Goal: Task Accomplishment & Management: Manage account settings

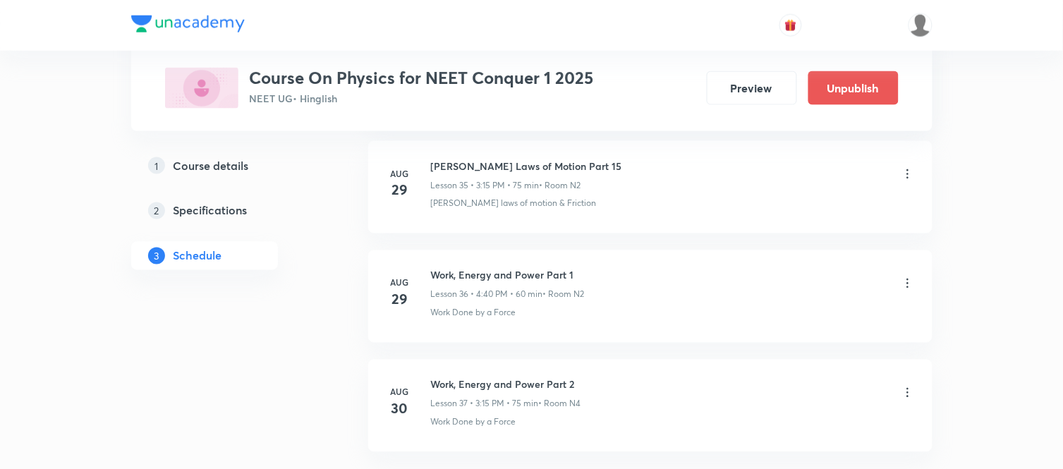
scroll to position [4713, 0]
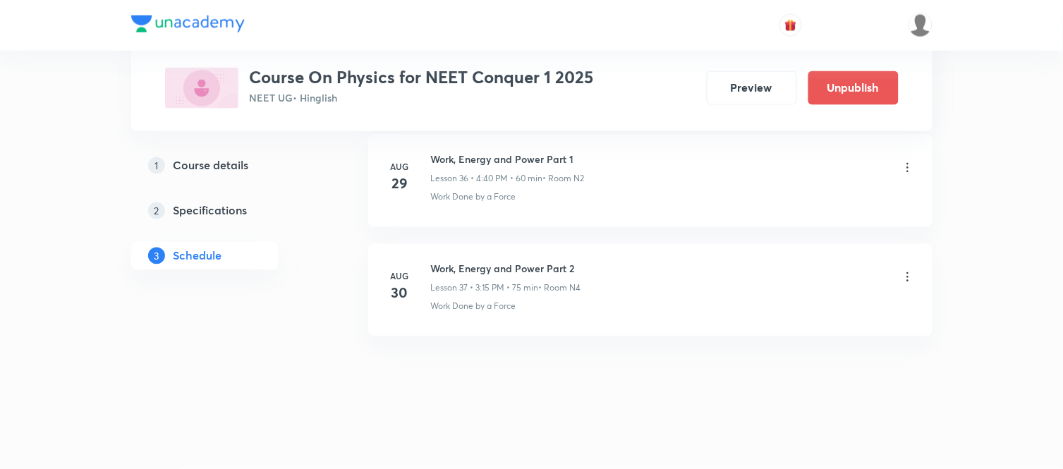
click at [905, 277] on icon at bounding box center [908, 277] width 14 height 14
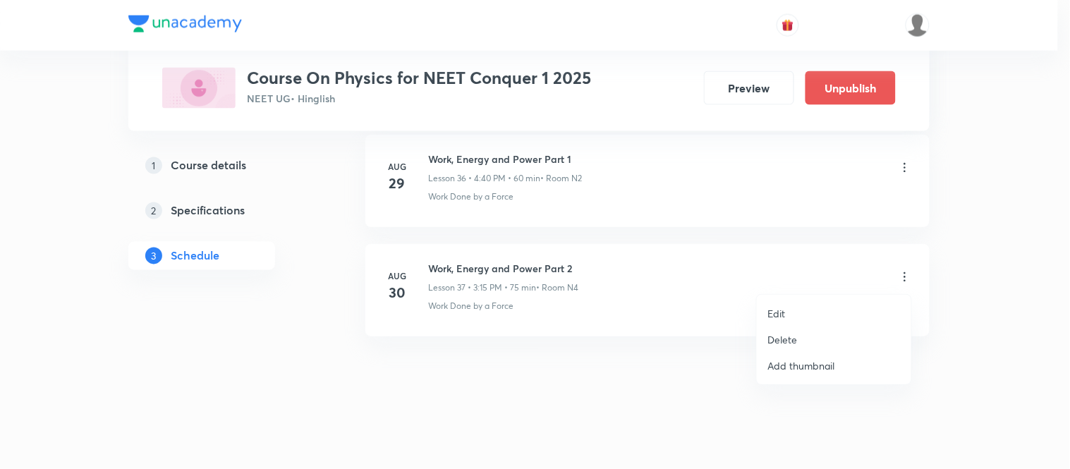
click at [787, 339] on p "Delete" at bounding box center [783, 339] width 30 height 15
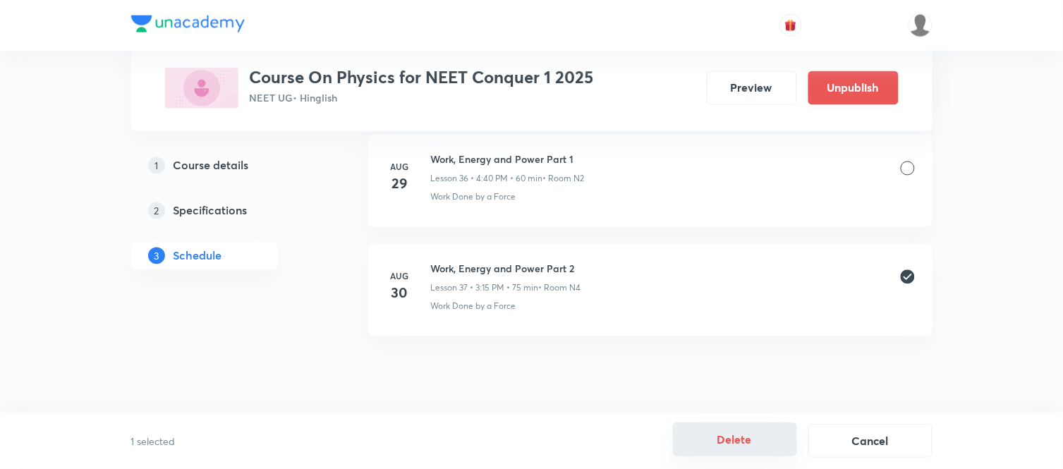
click at [711, 432] on button "Delete" at bounding box center [735, 440] width 124 height 34
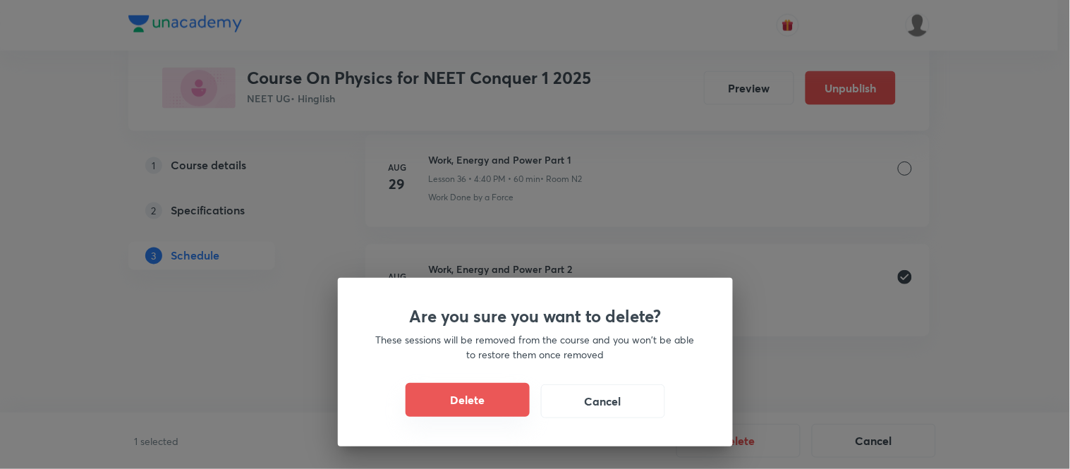
click at [506, 397] on button "Delete" at bounding box center [468, 400] width 124 height 34
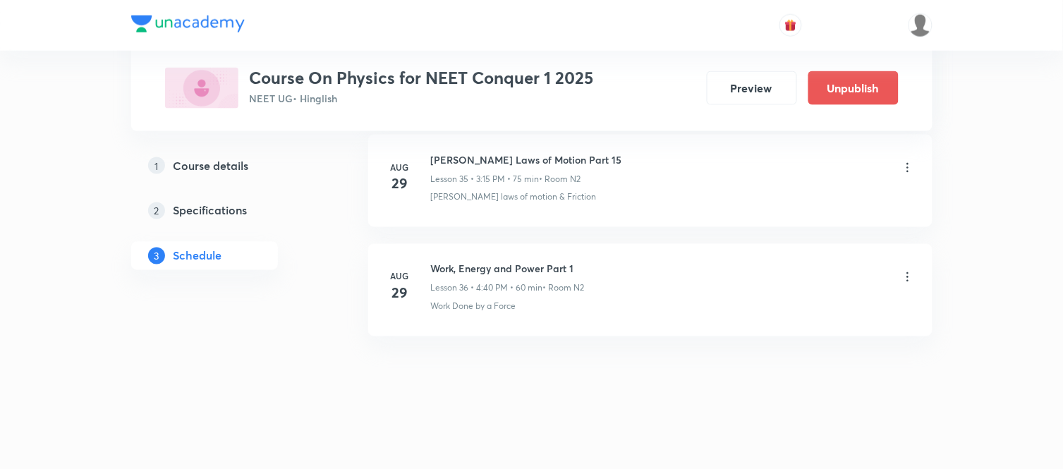
scroll to position [4603, 0]
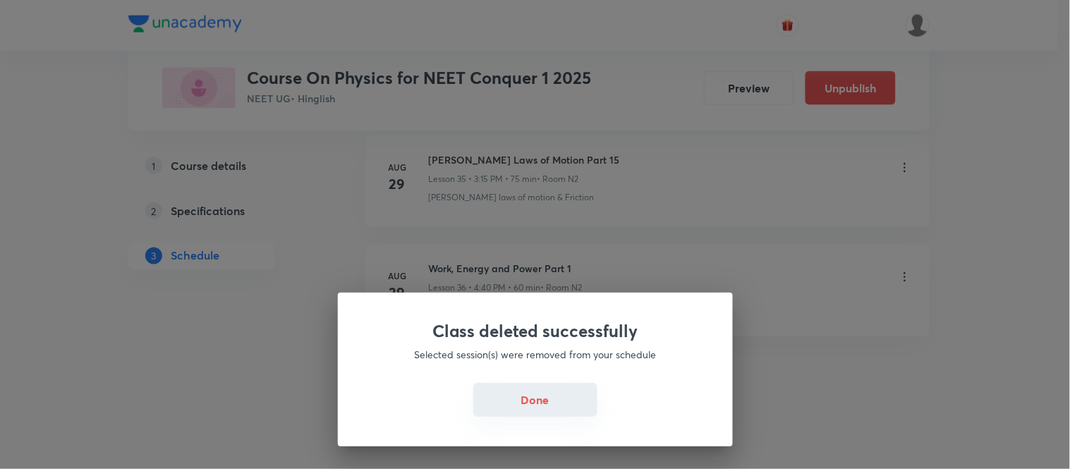
click at [509, 416] on button "Done" at bounding box center [535, 400] width 124 height 34
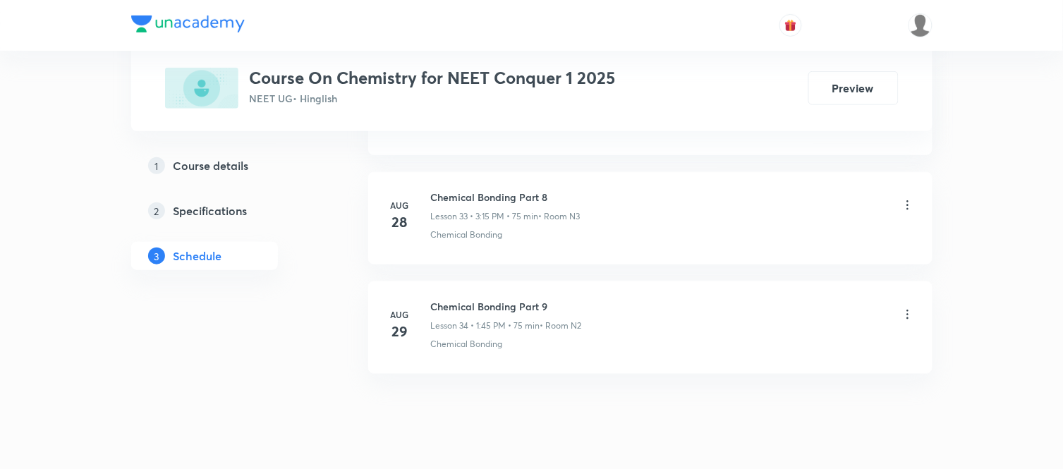
scroll to position [4384, 0]
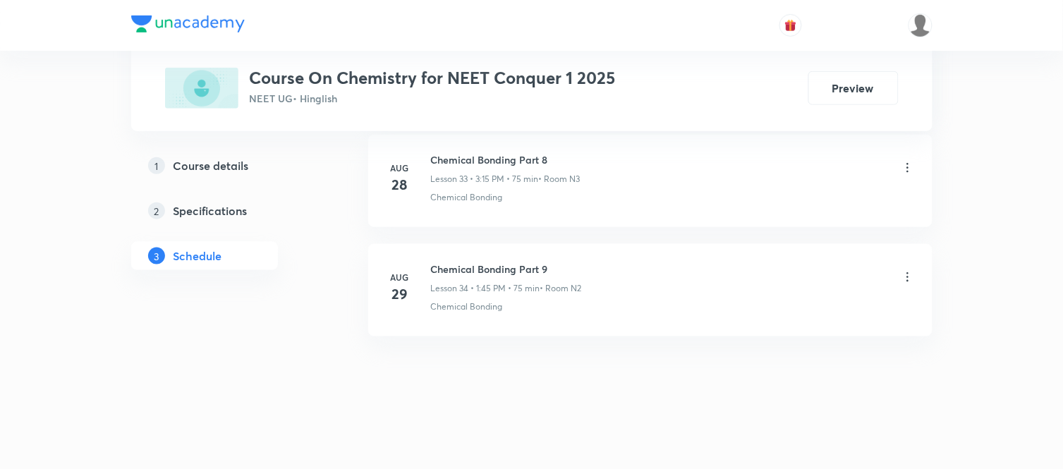
click at [501, 270] on h6 "Chemical Bonding Part 9" at bounding box center [506, 269] width 151 height 15
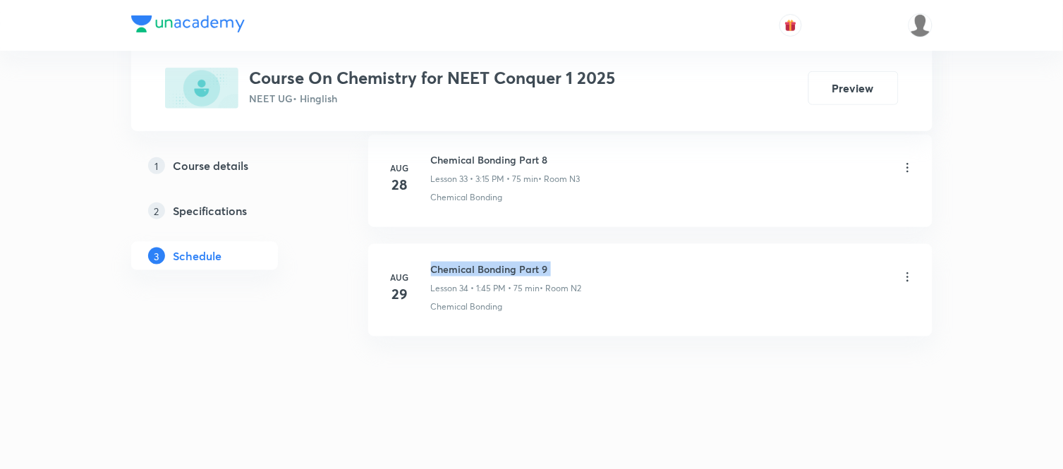
click at [501, 270] on h6 "Chemical Bonding Part 9" at bounding box center [506, 269] width 151 height 15
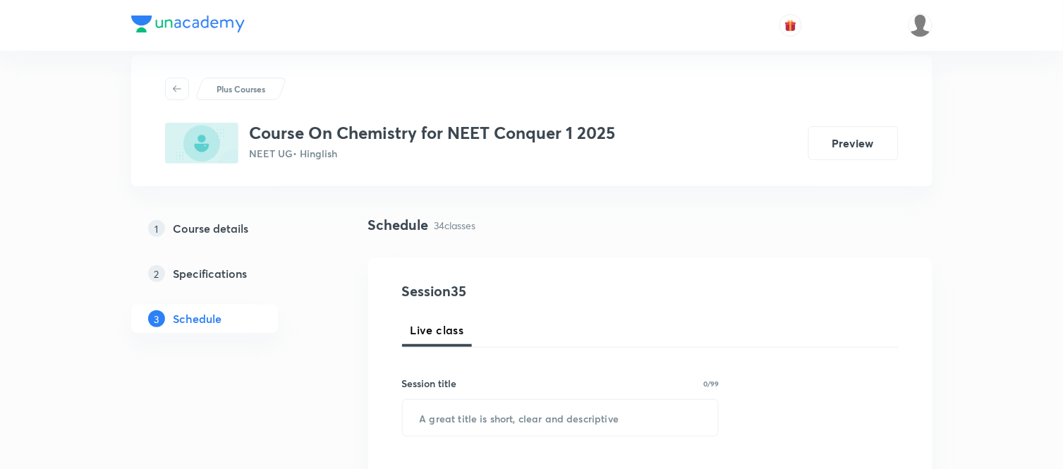
scroll to position [0, 0]
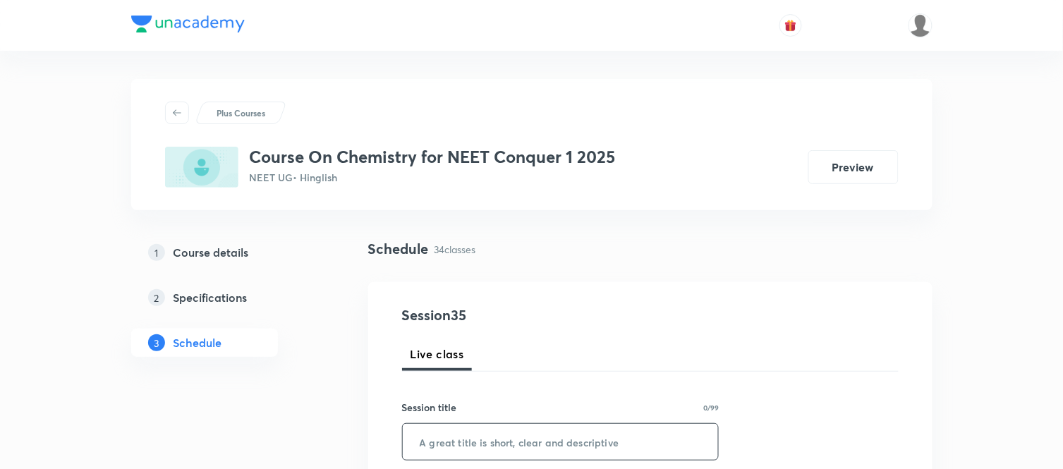
click at [691, 436] on input "text" at bounding box center [561, 442] width 316 height 36
paste input "Chemical Bonding Part 9"
type input "Chemical Bonding Part 10"
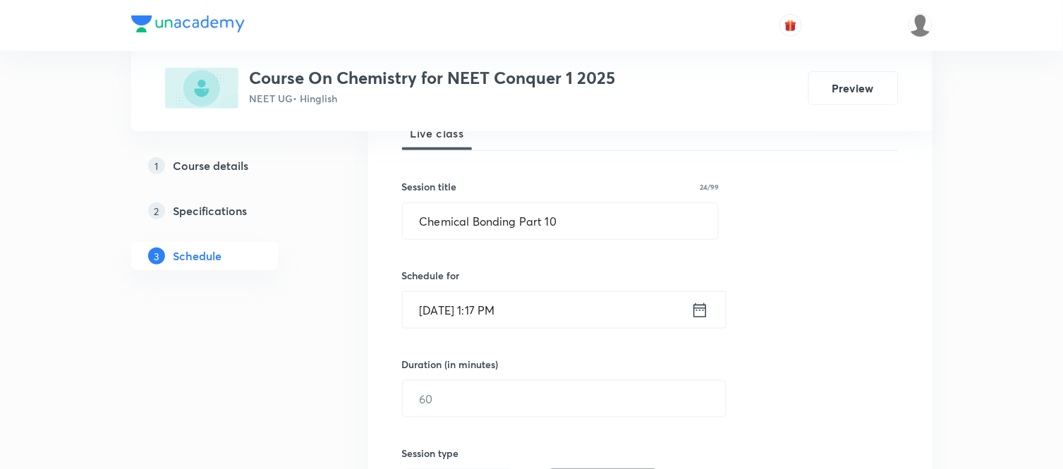
scroll to position [219, 0]
click at [695, 317] on icon at bounding box center [700, 312] width 18 height 20
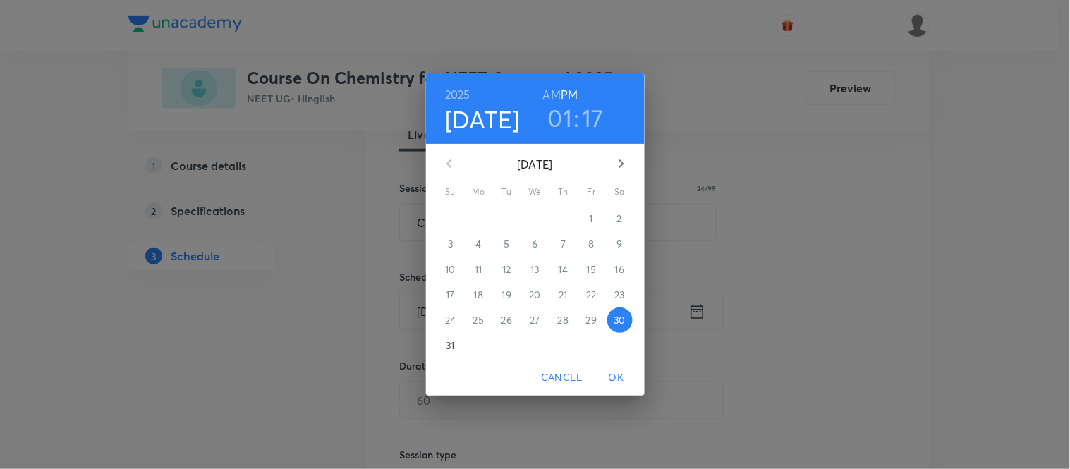
click at [559, 121] on h3 "01" at bounding box center [560, 118] width 25 height 30
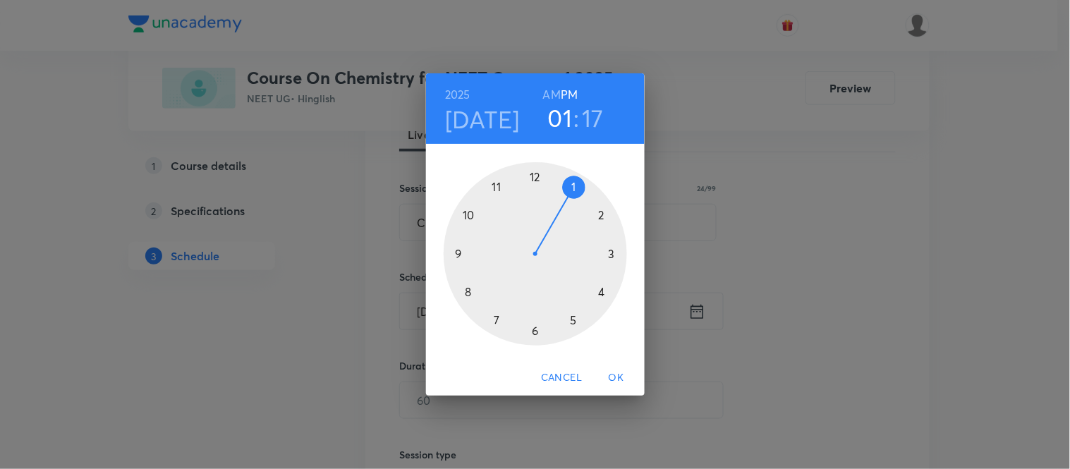
click at [612, 252] on div at bounding box center [535, 253] width 183 height 183
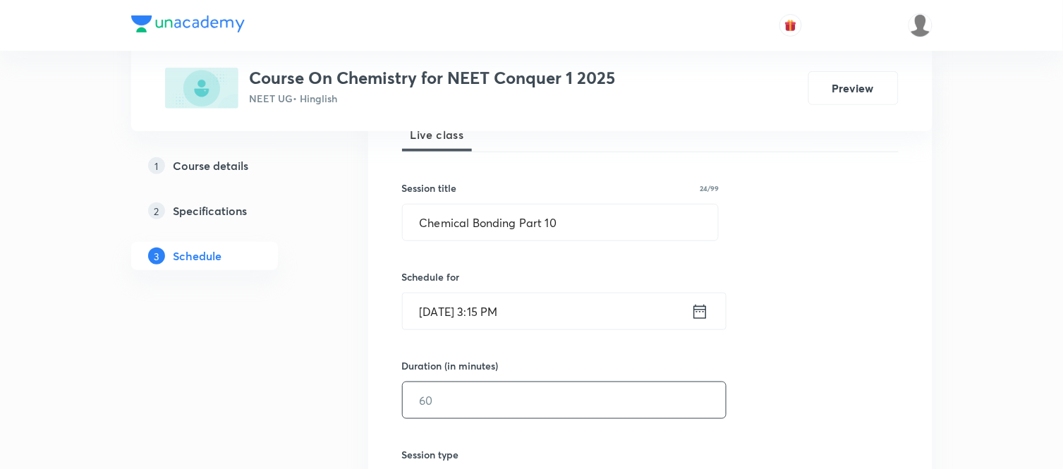
click at [454, 387] on input "text" at bounding box center [564, 400] width 323 height 36
type input "75"
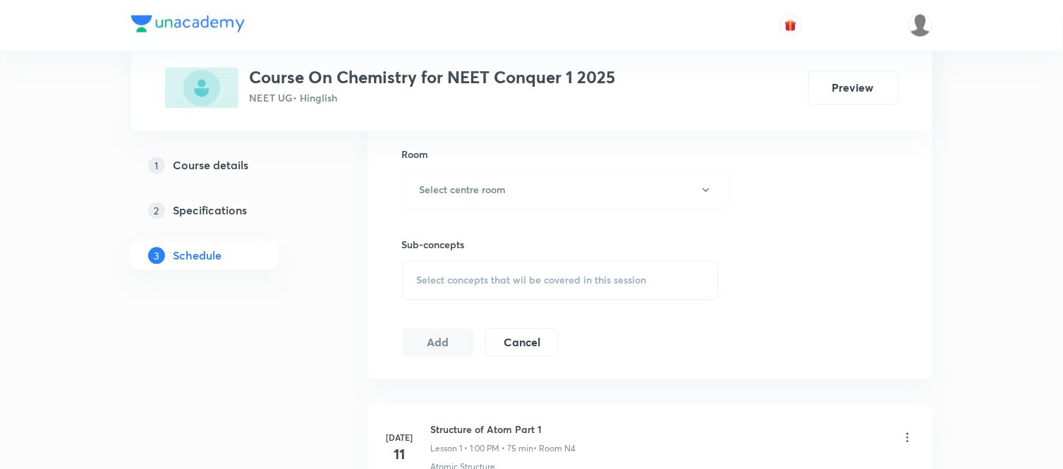
scroll to position [626, 0]
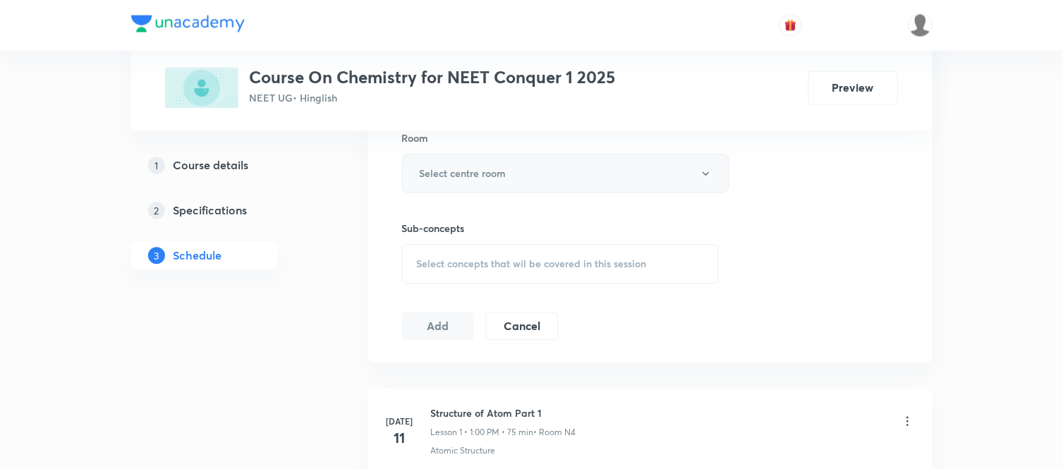
click at [469, 188] on button "Select centre room" at bounding box center [565, 174] width 327 height 39
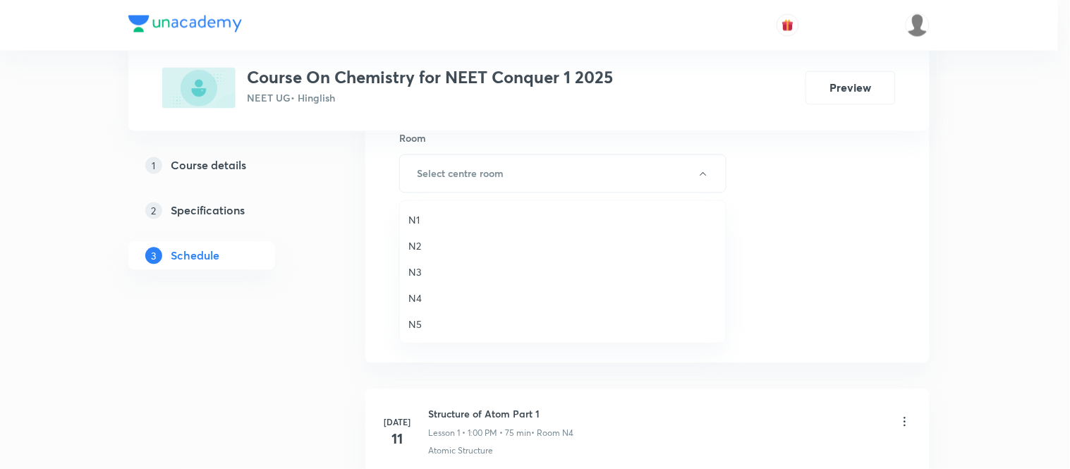
click at [416, 271] on span "N3" at bounding box center [562, 272] width 309 height 15
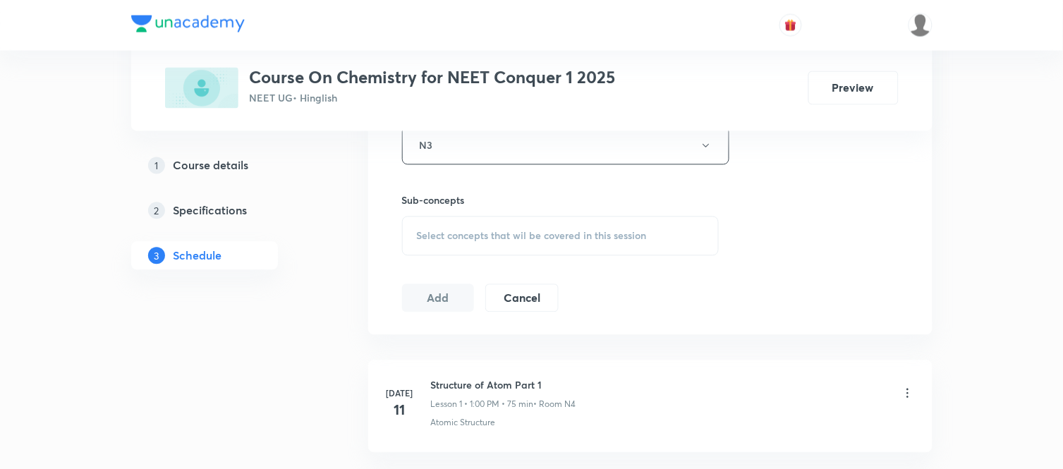
scroll to position [658, 0]
click at [457, 148] on button "N3" at bounding box center [565, 142] width 327 height 39
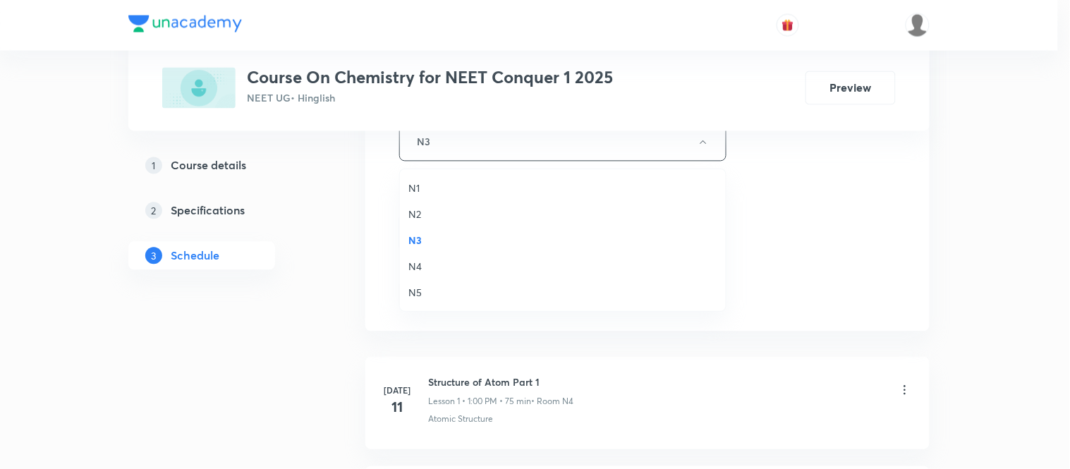
click at [410, 265] on span "N4" at bounding box center [562, 266] width 309 height 15
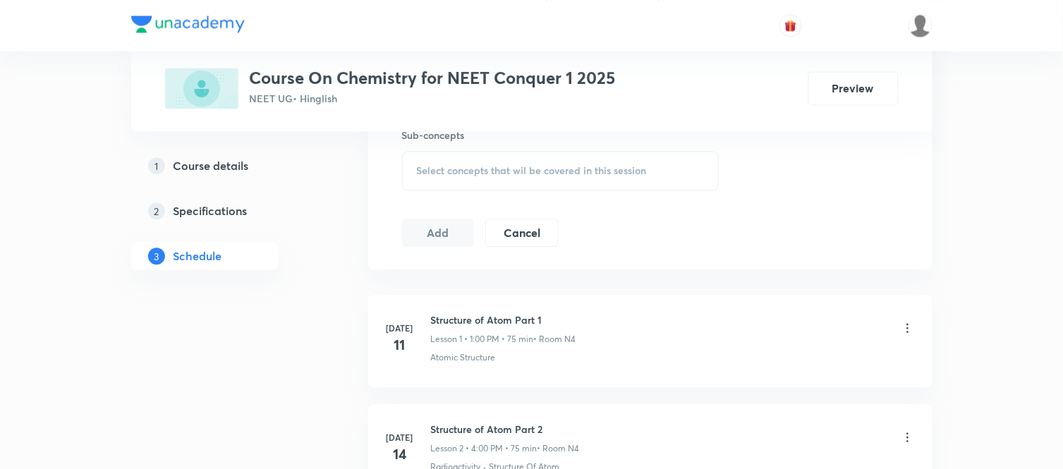
scroll to position [721, 0]
click at [473, 179] on div "Select concepts that wil be covered in this session" at bounding box center [560, 170] width 317 height 40
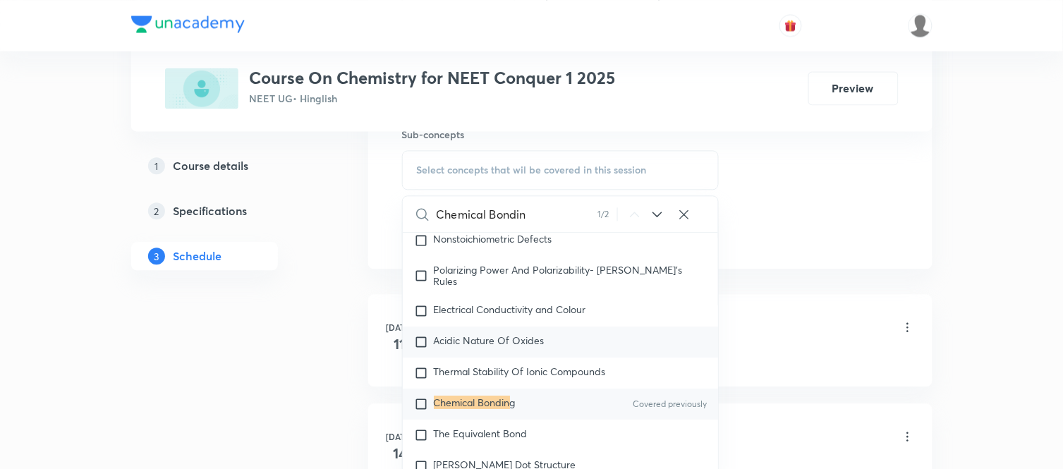
scroll to position [6755, 0]
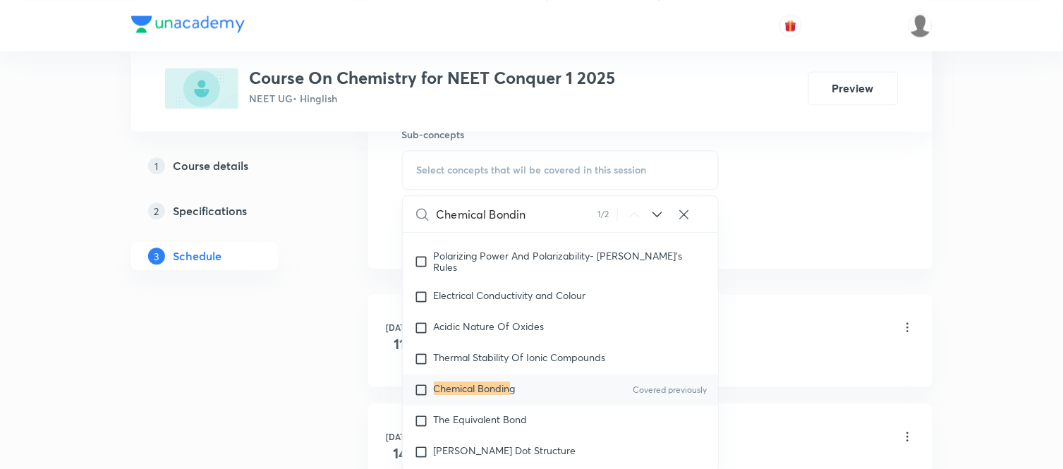
type input "Chemical Bondin"
click at [516, 395] on span "g" at bounding box center [513, 388] width 6 height 13
checkbox input "true"
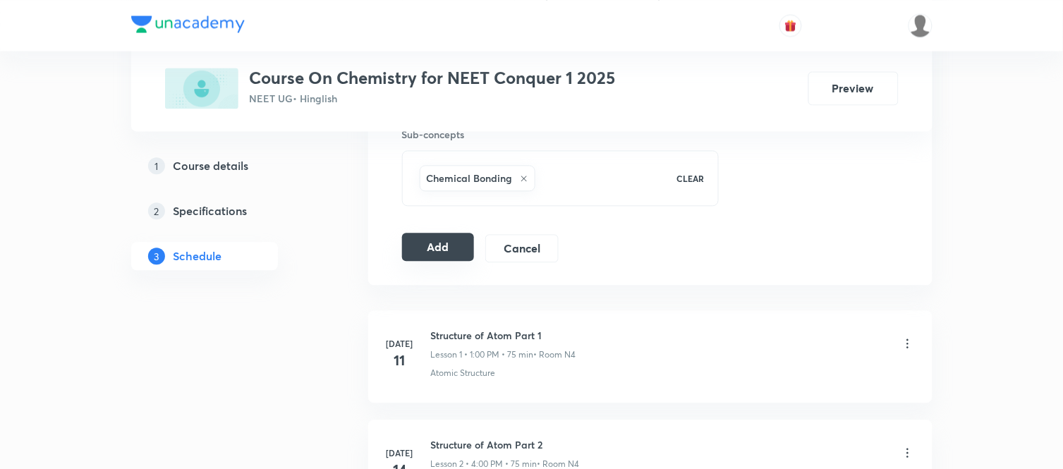
click at [445, 253] on button "Add" at bounding box center [438, 247] width 73 height 28
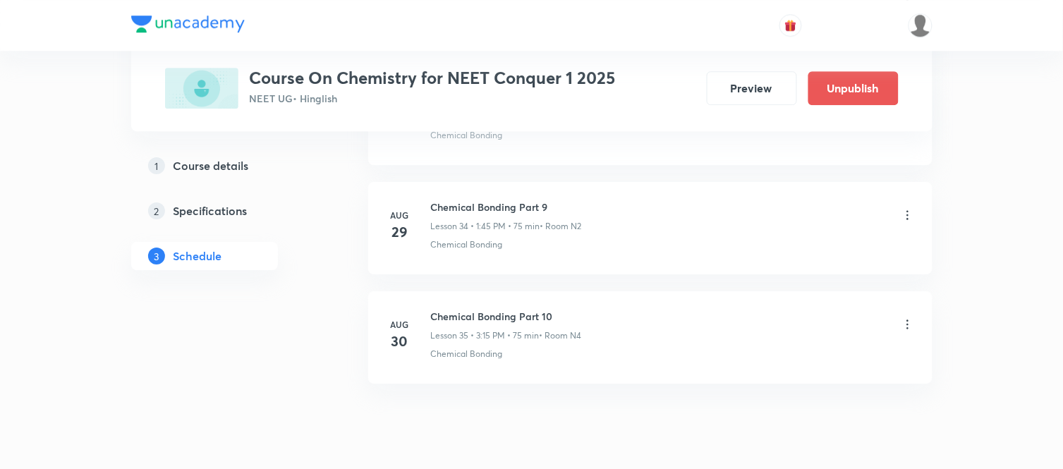
scroll to position [3845, 0]
